Goal: Task Accomplishment & Management: Use online tool/utility

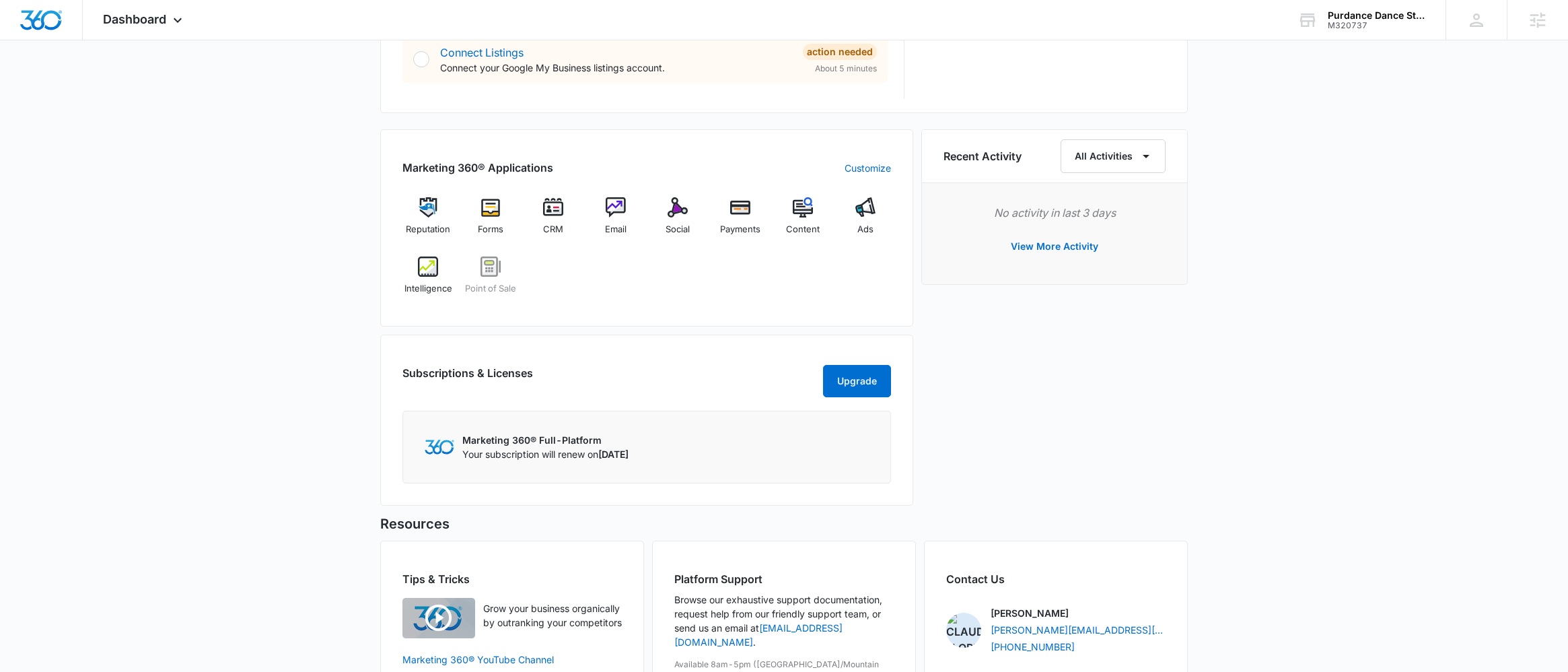
scroll to position [531, 0]
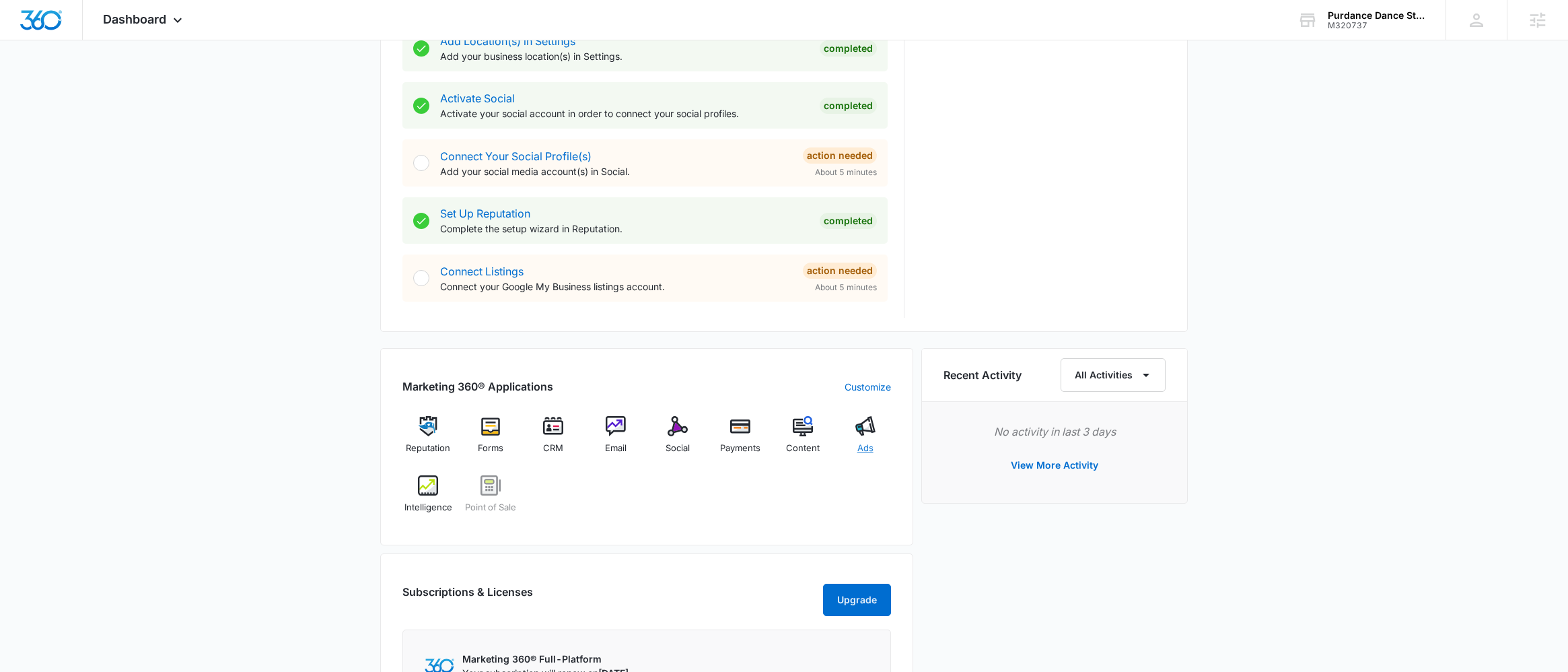
click at [863, 437] on div "Ads" at bounding box center [865, 440] width 52 height 48
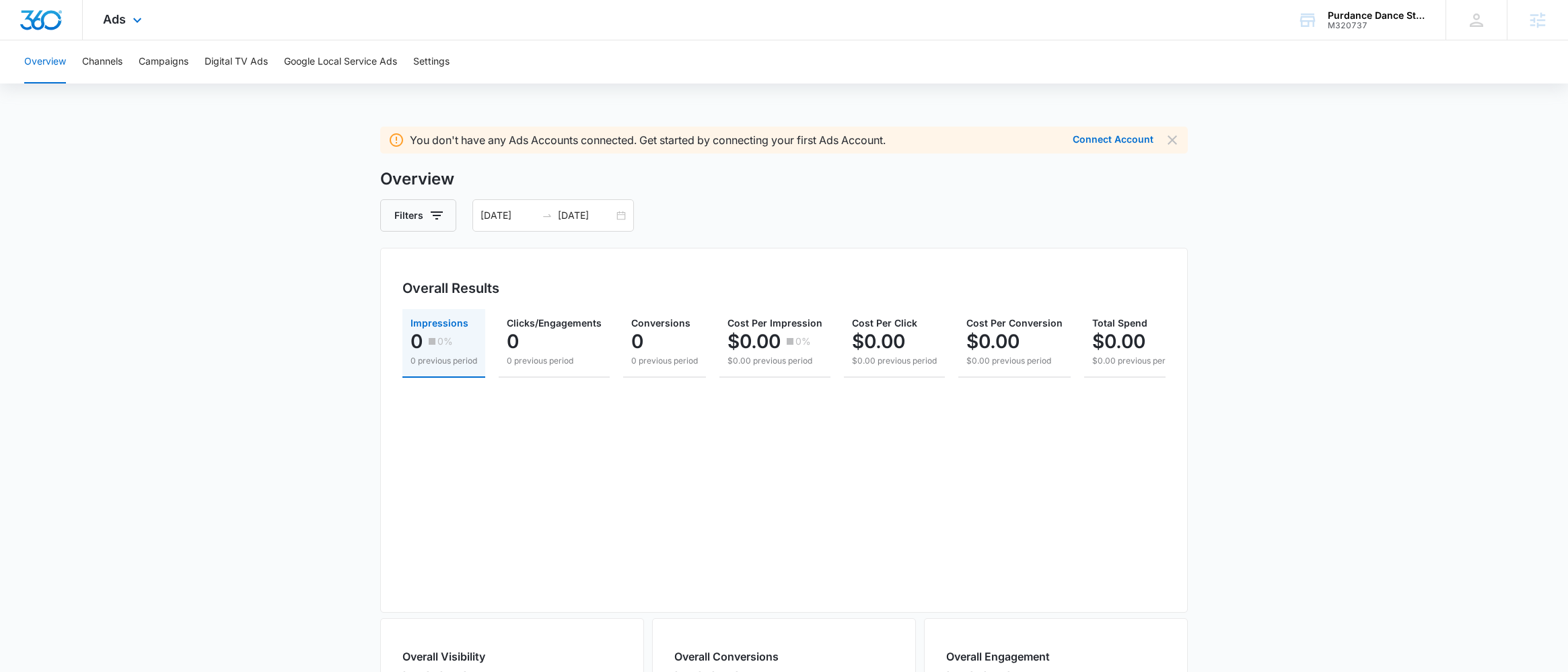
click at [115, 26] on div "Ads Apps Reputation Forms CRM Email Social Payments POS Content Ads Intelligenc…" at bounding box center [125, 20] width 83 height 40
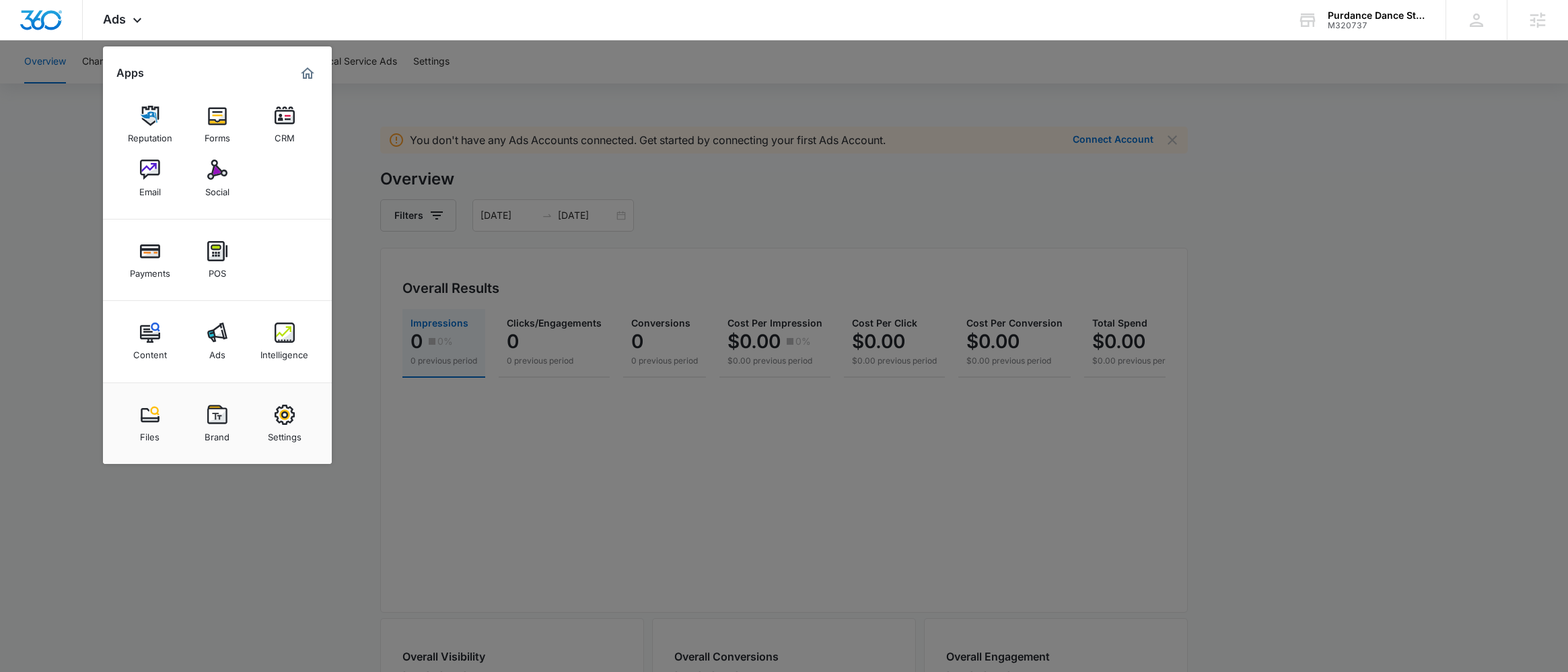
click at [455, 109] on div at bounding box center [784, 336] width 1568 height 672
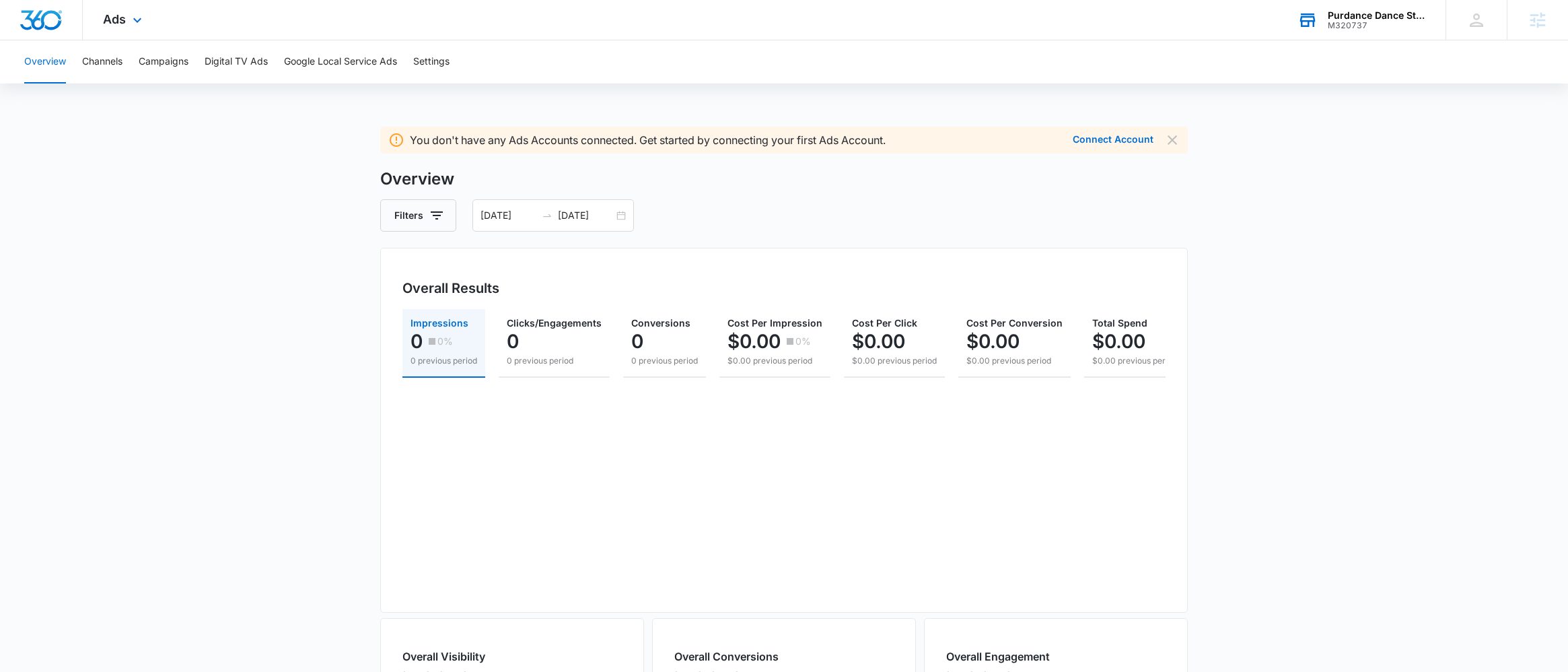
click at [1343, 22] on div "M320737" at bounding box center [1378, 25] width 98 height 9
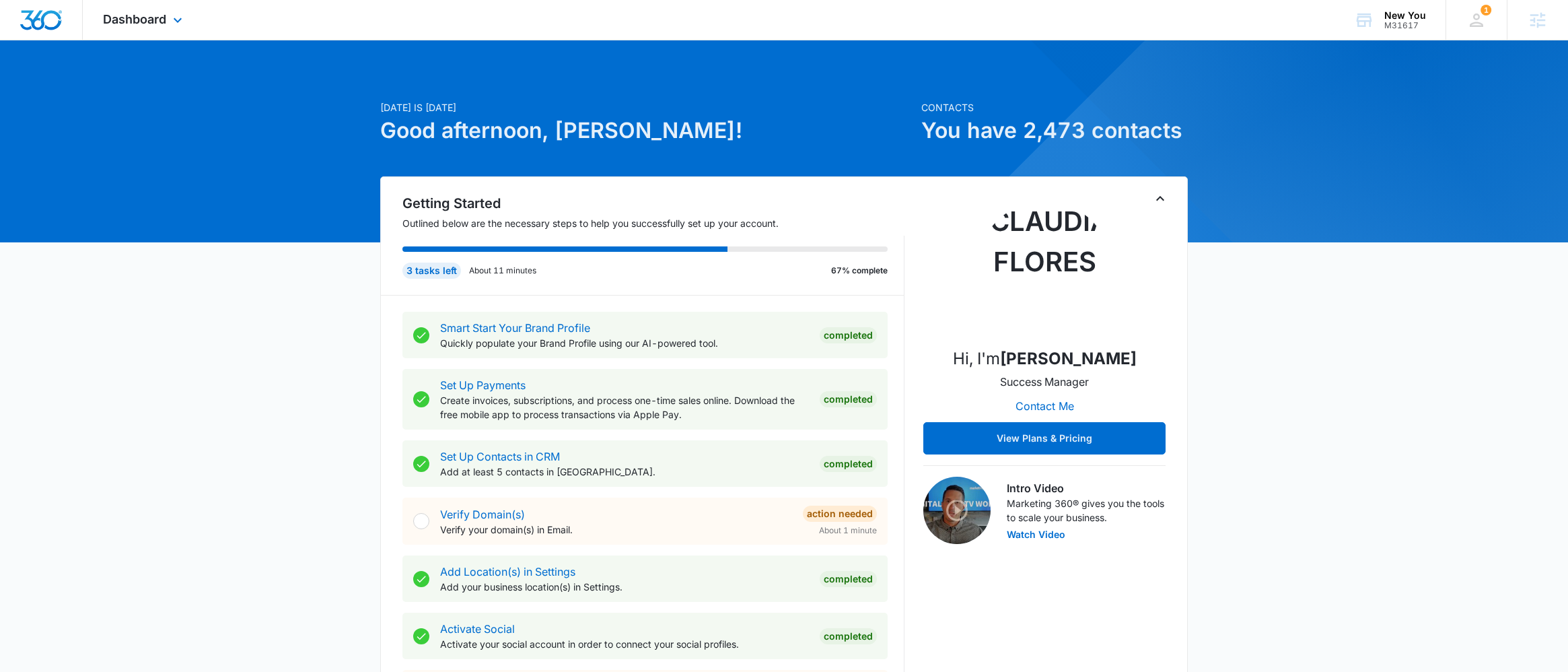
click at [168, 11] on div "Dashboard Apps Reputation Websites Forms CRM Email Social Shop Payments POS Con…" at bounding box center [145, 20] width 123 height 40
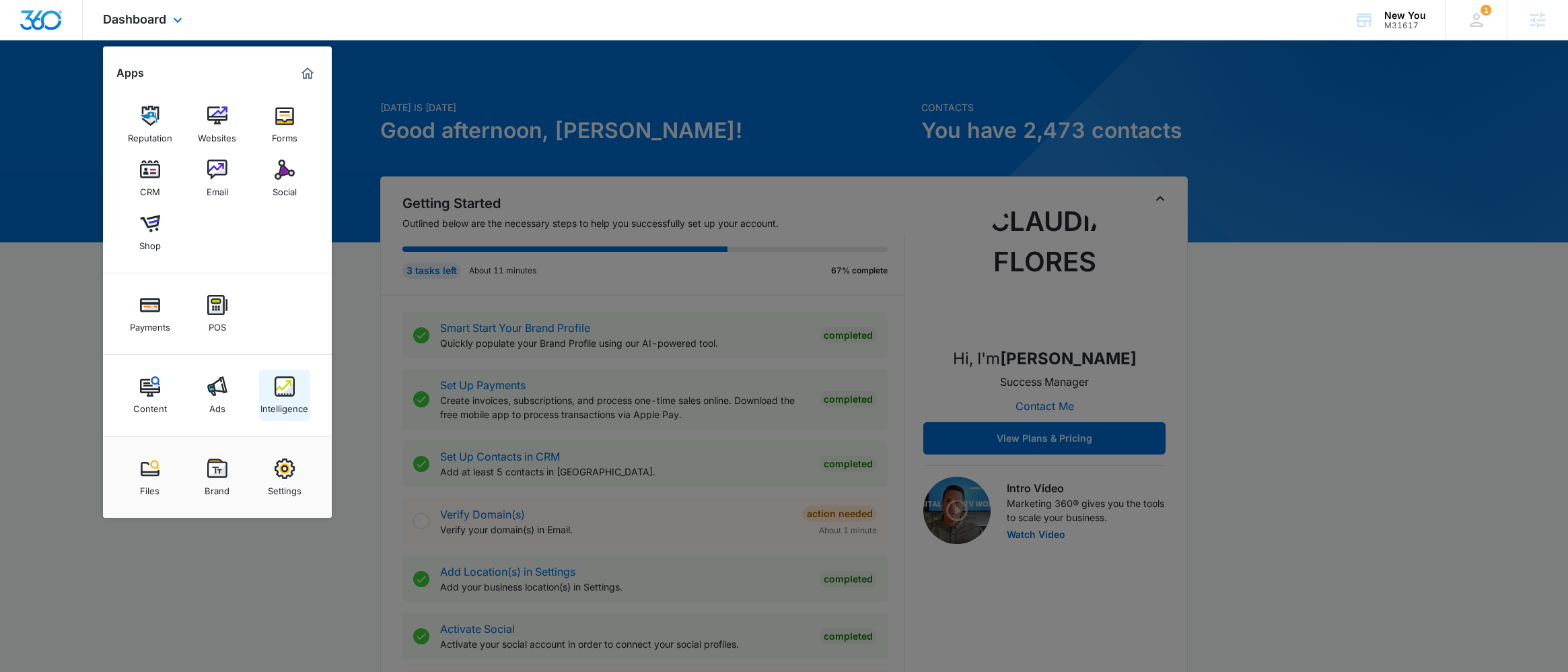
click at [297, 403] on div "Intelligence" at bounding box center [284, 405] width 47 height 17
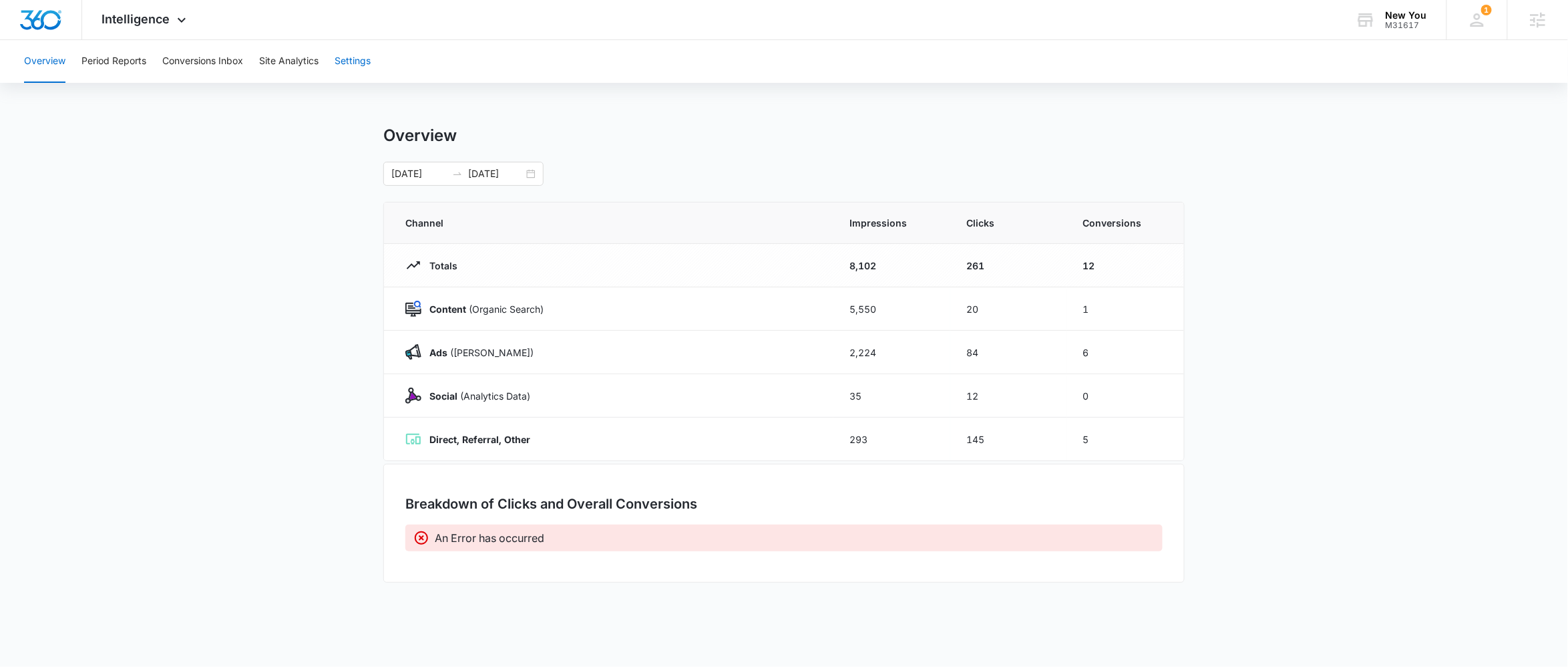
click at [348, 64] on button "Settings" at bounding box center [352, 62] width 36 height 43
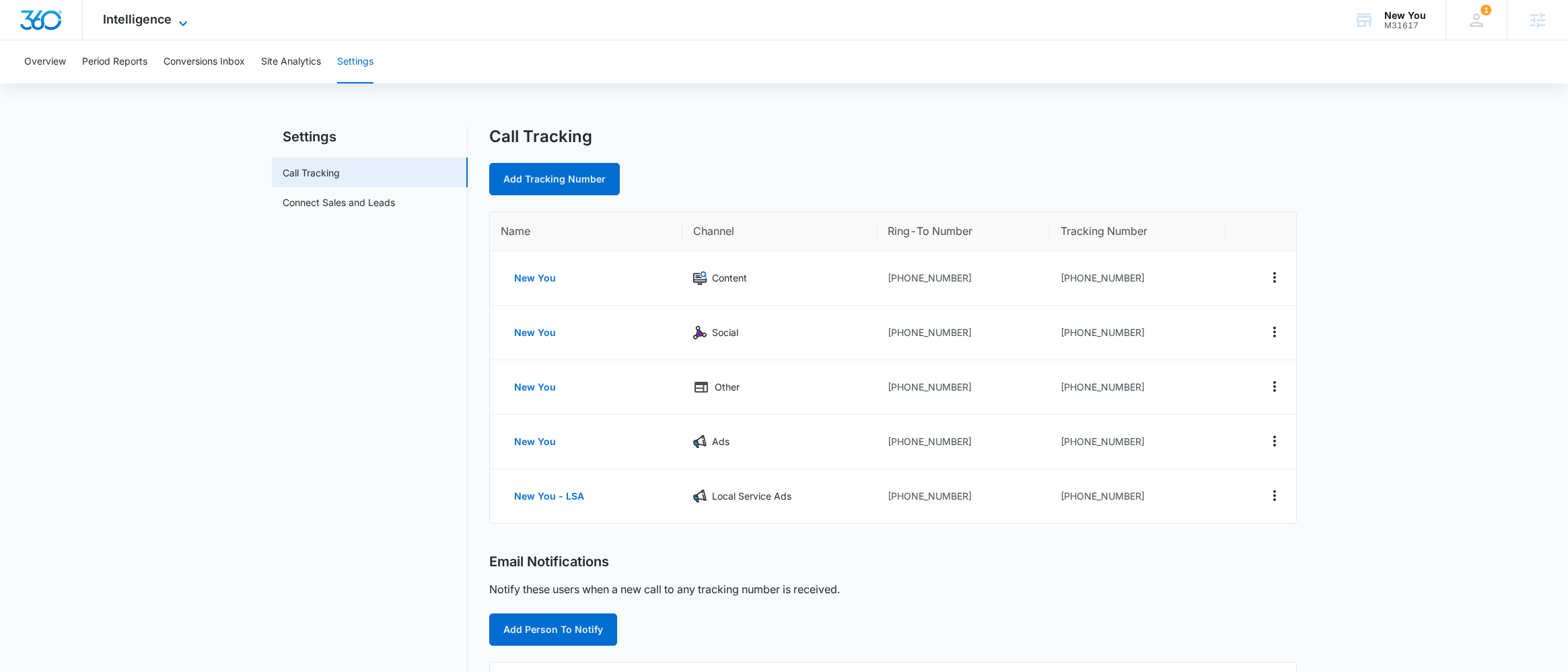
click at [175, 21] on icon at bounding box center [182, 23] width 16 height 16
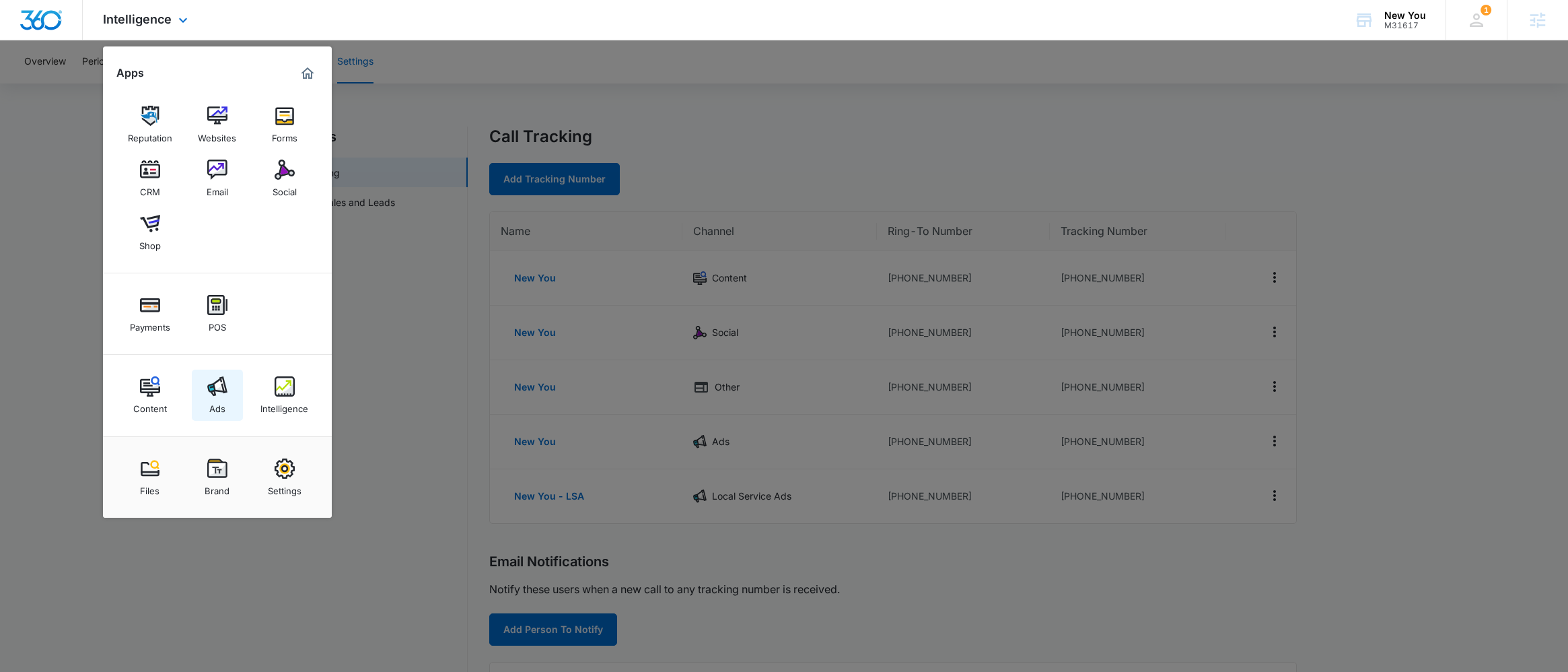
click at [217, 389] on img at bounding box center [217, 386] width 20 height 20
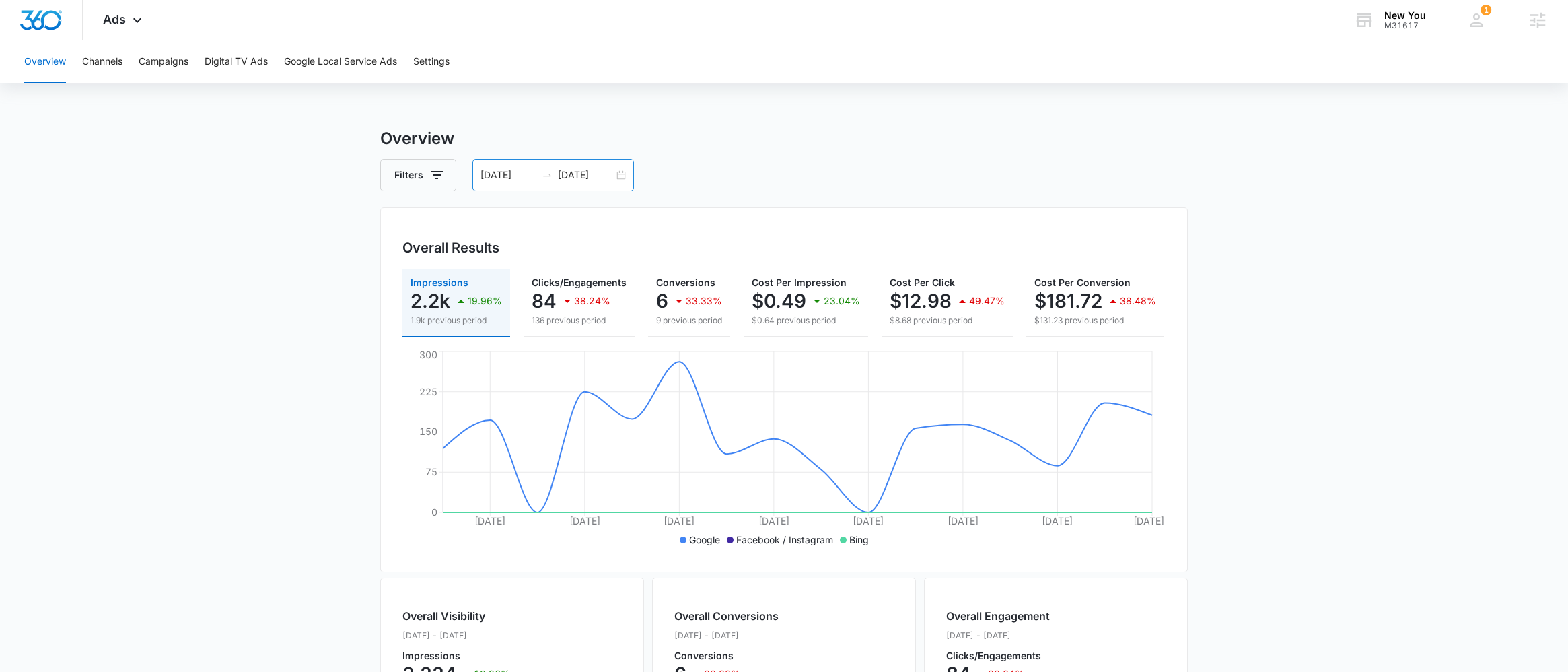
click at [620, 179] on div "05/08/2025 05/23/2025" at bounding box center [553, 175] width 161 height 32
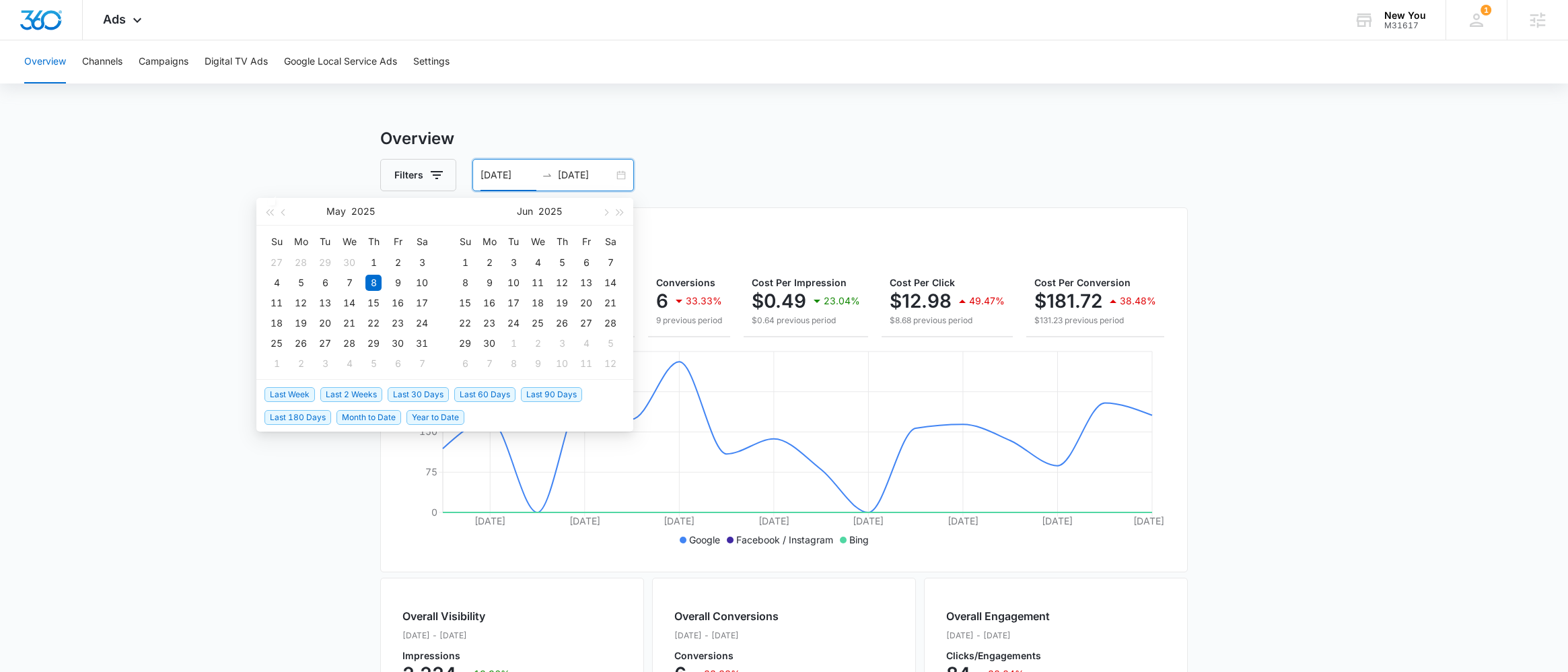
click at [366, 398] on span "Last 2 Weeks" at bounding box center [351, 394] width 62 height 15
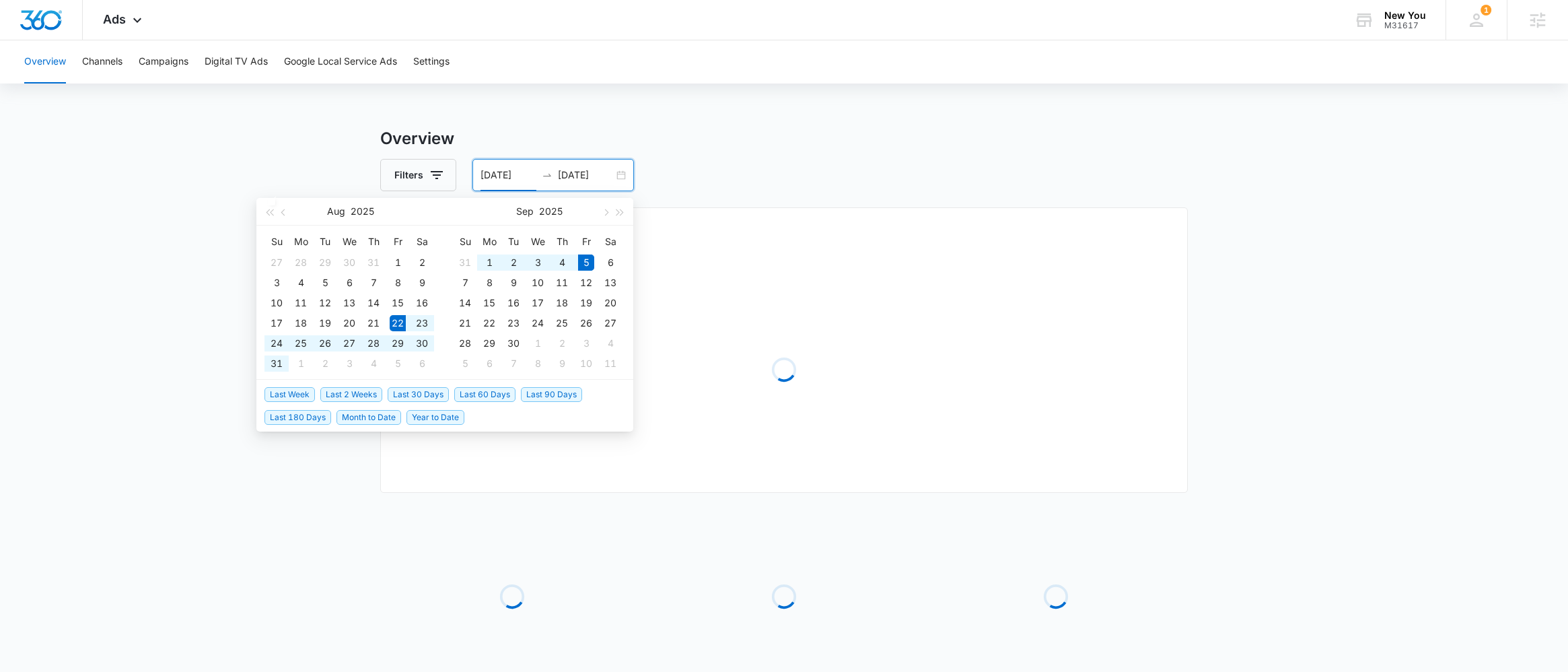
type input "08/22/2025"
type input "09/05/2025"
